Goal: Check status: Check status

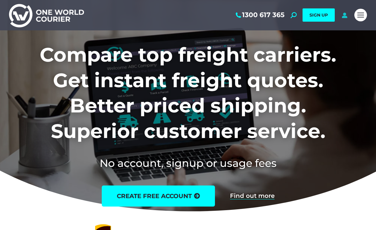
click at [344, 16] on icon at bounding box center [345, 15] width 8 height 6
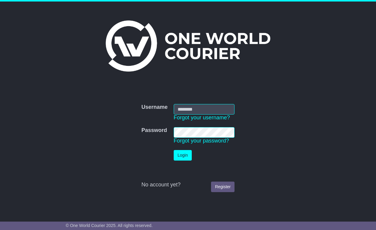
type input "**********"
click at [181, 159] on button "Login" at bounding box center [183, 155] width 18 height 11
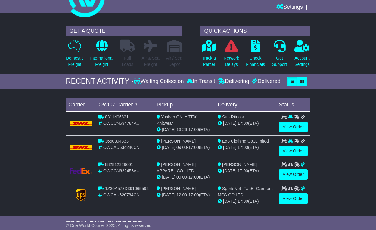
scroll to position [48, 0]
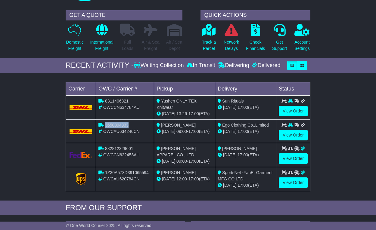
drag, startPoint x: 105, startPoint y: 125, endPoint x: 133, endPoint y: 125, distance: 27.7
click at [133, 125] on div "3650394333" at bounding box center [124, 125] width 53 height 6
copy span "3650394333"
